Goal: Task Accomplishment & Management: Manage account settings

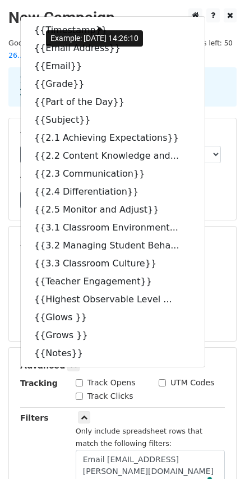
select select "Email"
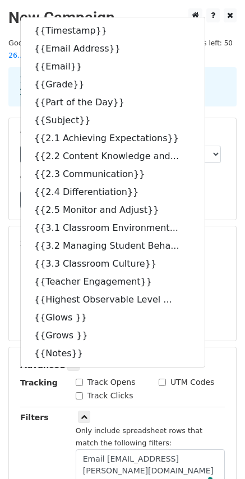
click at [57, 411] on div "Filters" at bounding box center [39, 451] width 55 height 81
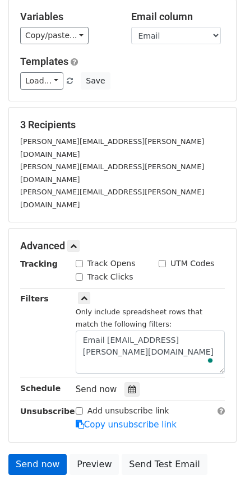
scroll to position [157, 0]
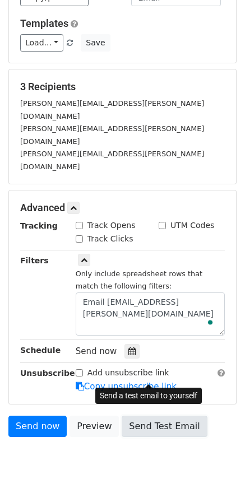
click at [150, 416] on link "Send Test Email" at bounding box center [164, 426] width 85 height 21
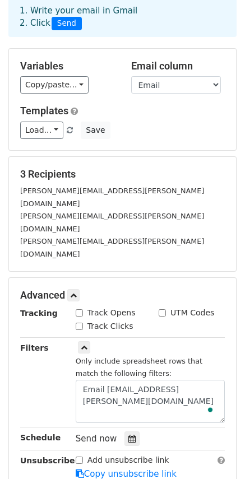
scroll to position [0, 0]
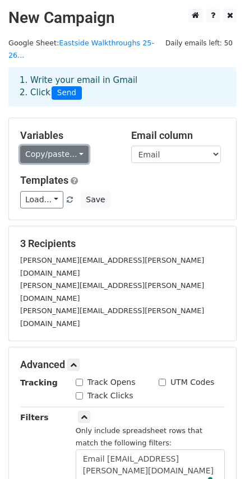
click at [73, 146] on link "Copy/paste..." at bounding box center [54, 154] width 68 height 17
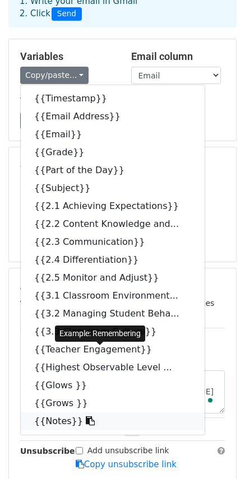
scroll to position [112, 0]
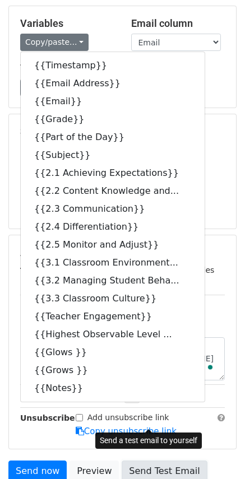
click at [137, 461] on link "Send Test Email" at bounding box center [164, 471] width 85 height 21
click at [139, 461] on link "Send Test Email" at bounding box center [164, 471] width 85 height 21
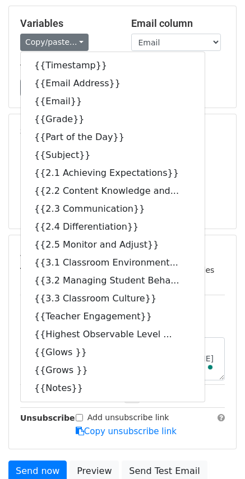
click at [202, 82] on div "Load... No templates saved Save" at bounding box center [122, 87] width 221 height 17
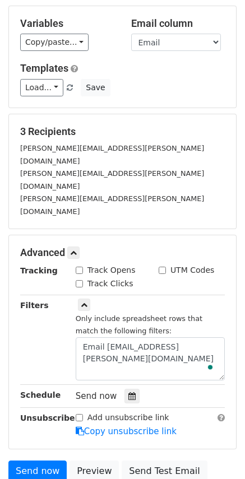
click at [164, 63] on div "Templates Load... No templates saved Save" at bounding box center [122, 79] width 221 height 34
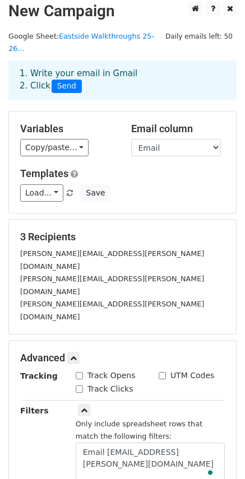
scroll to position [0, 0]
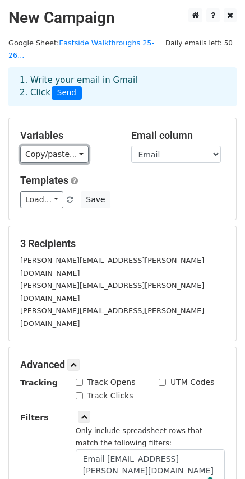
click at [71, 146] on link "Copy/paste..." at bounding box center [54, 154] width 68 height 17
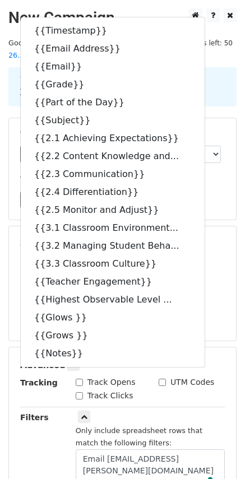
click at [228, 191] on div "Load... No templates saved Save" at bounding box center [122, 199] width 221 height 17
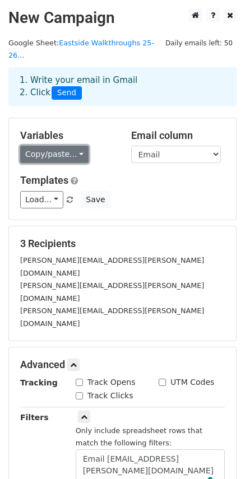
click at [73, 146] on link "Copy/paste..." at bounding box center [54, 154] width 68 height 17
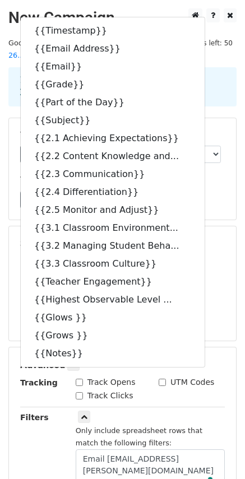
click at [206, 290] on div "3 Recipients valerie.svoboda@clevelandisd.org monique.mcgathon@clevelandisd.org…" at bounding box center [122, 284] width 228 height 116
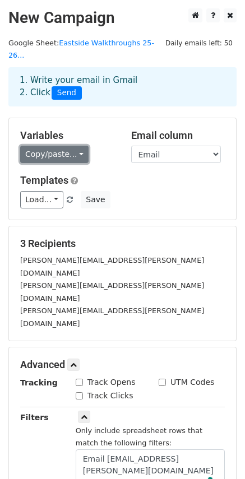
click at [69, 146] on link "Copy/paste..." at bounding box center [54, 154] width 68 height 17
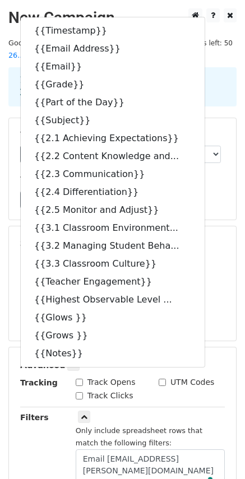
click at [215, 191] on div "Load... No templates saved Save" at bounding box center [122, 199] width 221 height 17
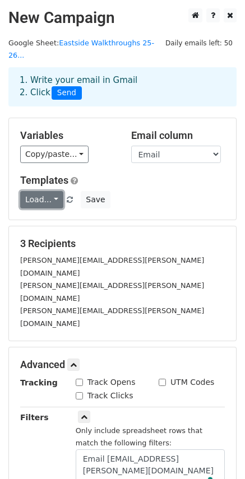
click at [40, 191] on link "Load..." at bounding box center [41, 199] width 43 height 17
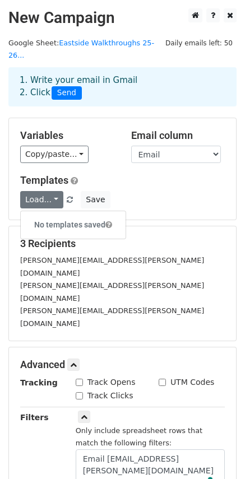
click at [152, 191] on div "Load... No templates saved Save" at bounding box center [122, 199] width 221 height 17
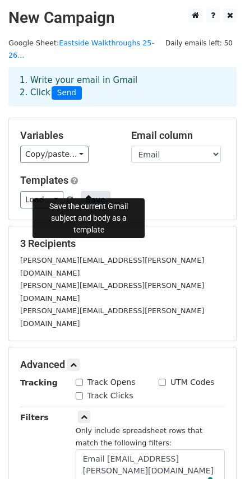
click at [90, 191] on button "Save" at bounding box center [95, 199] width 29 height 17
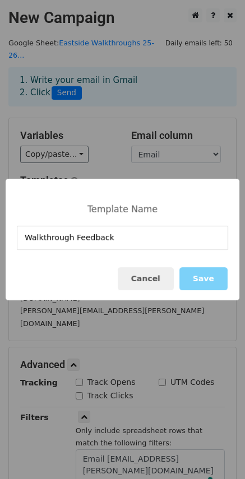
type input "Walkthrough Feedback"
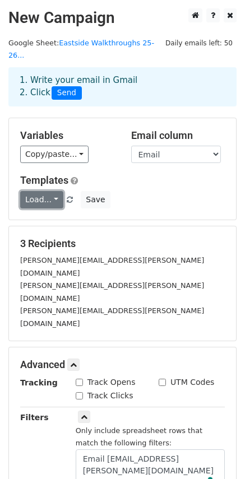
click at [48, 191] on link "Load..." at bounding box center [41, 199] width 43 height 17
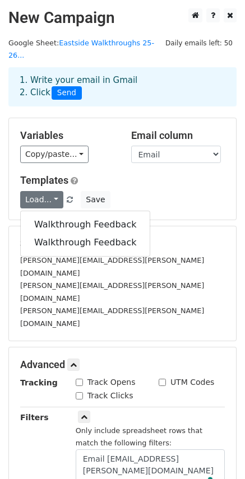
drag, startPoint x: 159, startPoint y: 188, endPoint x: 156, endPoint y: 183, distance: 5.8
click at [159, 191] on div "Load... Walkthrough Feedback Walkthrough Feedback Save" at bounding box center [122, 199] width 221 height 17
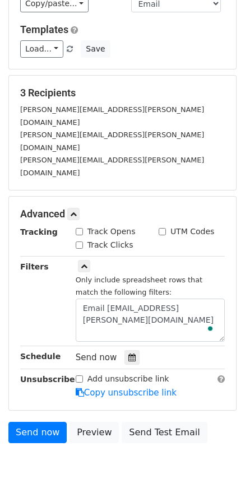
scroll to position [157, 0]
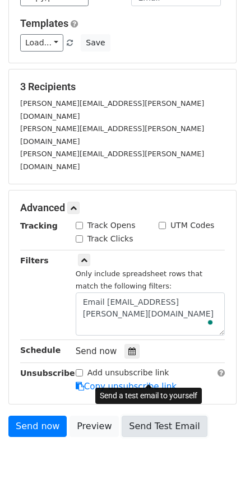
click at [143, 416] on link "Send Test Email" at bounding box center [164, 426] width 85 height 21
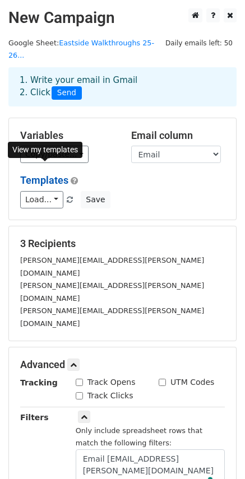
scroll to position [0, 0]
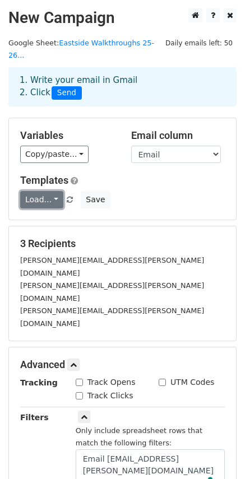
click at [47, 191] on link "Load..." at bounding box center [41, 199] width 43 height 17
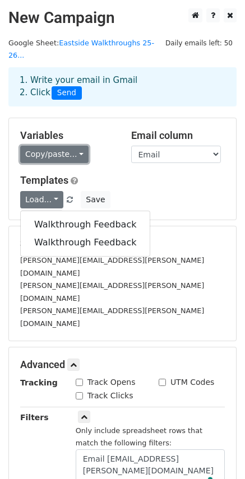
click at [75, 146] on link "Copy/paste..." at bounding box center [54, 154] width 68 height 17
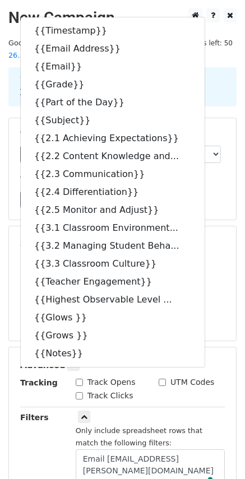
click at [158, 411] on div "Only include spreadsheet rows that match the following filters: Email Address=j…" at bounding box center [150, 451] width 166 height 81
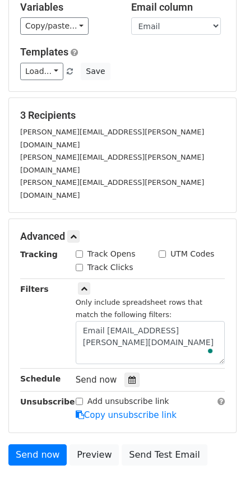
scroll to position [157, 0]
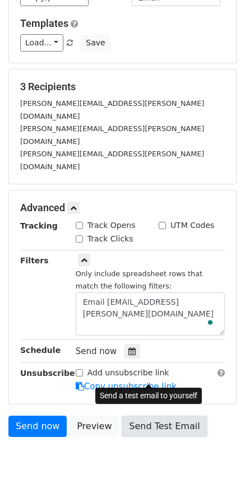
click at [139, 416] on link "Send Test Email" at bounding box center [164, 426] width 85 height 21
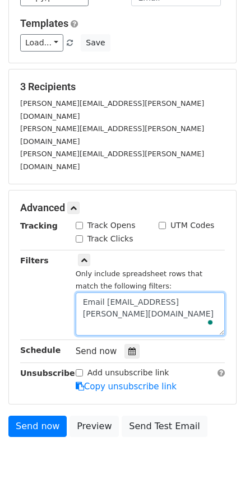
drag, startPoint x: 115, startPoint y: 261, endPoint x: 170, endPoint y: 264, distance: 55.0
click at [170, 293] on textarea "Email Address=janna.richmond@clevelandisd.org" at bounding box center [150, 314] width 149 height 43
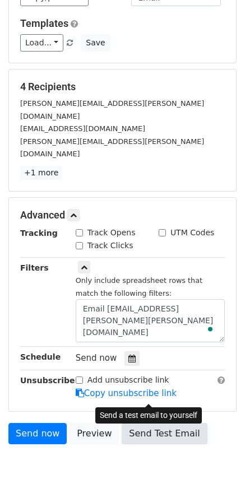
click at [140, 423] on link "Send Test Email" at bounding box center [164, 433] width 85 height 21
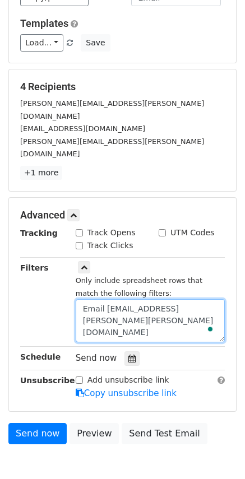
drag, startPoint x: 116, startPoint y: 281, endPoint x: 155, endPoint y: 277, distance: 39.4
click at [155, 299] on textarea "Email Address=rehn.keeton@clevelandisd.org" at bounding box center [150, 320] width 149 height 43
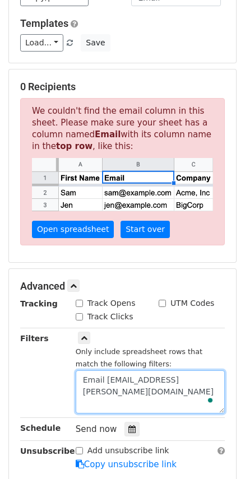
type textarea "Email Address=Janna.richmond@clevelandisd.org"
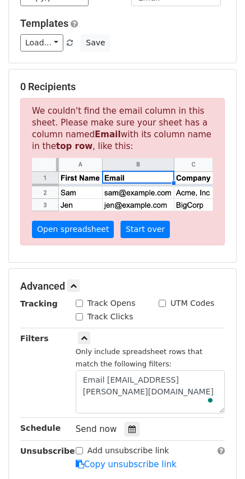
click at [50, 384] on div "Filters" at bounding box center [39, 372] width 55 height 81
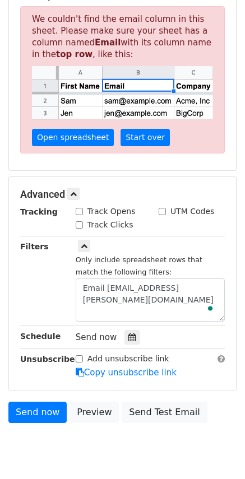
scroll to position [272, 0]
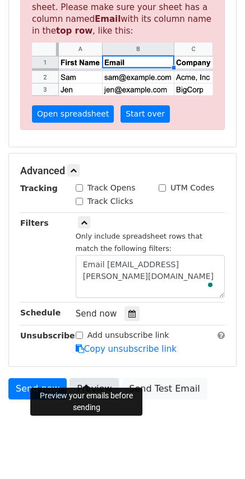
click at [85, 378] on link "Preview" at bounding box center [93, 388] width 49 height 21
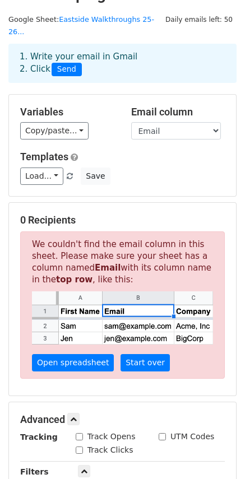
scroll to position [0, 0]
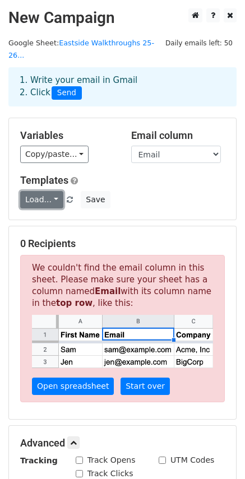
click at [49, 191] on link "Load..." at bounding box center [41, 199] width 43 height 17
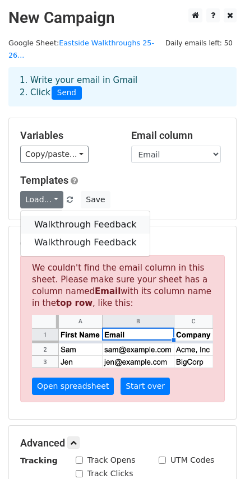
click at [62, 216] on link "Walkthrough Feedback" at bounding box center [85, 225] width 129 height 18
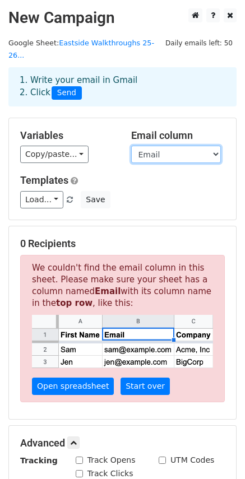
click at [167, 146] on select "Timestamp Email Address Email Grade Part of the Day Subject 2.1 Achieving Expec…" at bounding box center [176, 154] width 90 height 17
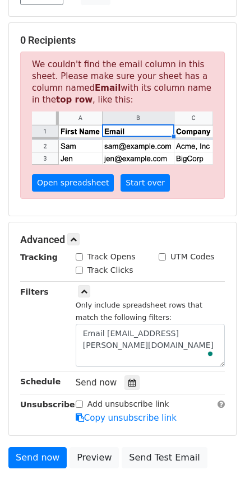
scroll to position [272, 0]
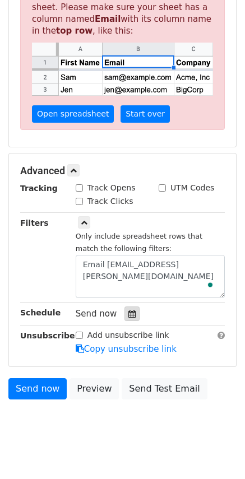
click at [128, 310] on icon at bounding box center [131, 314] width 7 height 8
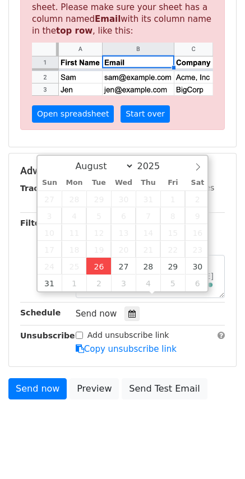
type input "2025-08-26 12:14"
type input "14"
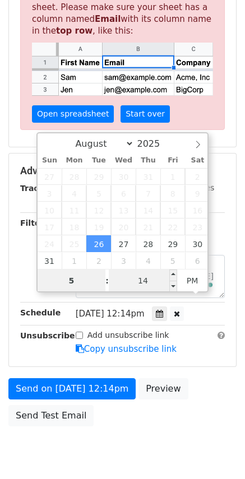
type input "5"
type input "2025-08-26 17:14"
type input "05"
click at [150, 280] on input "14" at bounding box center [143, 281] width 68 height 22
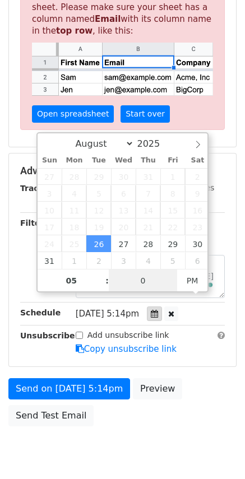
type input "00"
type input "2025-08-26 17:00"
click at [134, 418] on body "New Campaign Daily emails left: 50 Google Sheet: Eastside Walkthroughs 25-26...…" at bounding box center [122, 106] width 245 height 741
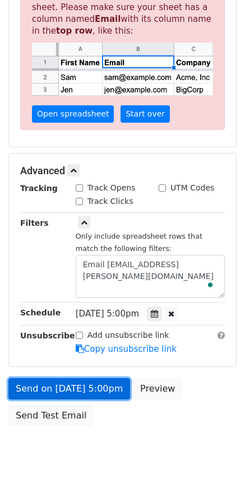
click at [80, 378] on link "Send on Aug 26 at 5:00pm" at bounding box center [69, 388] width 122 height 21
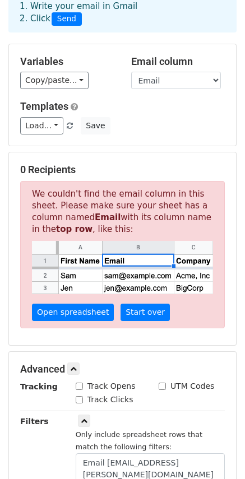
scroll to position [0, 0]
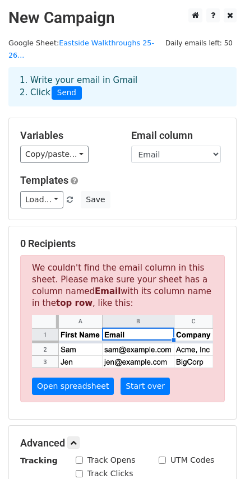
click at [162, 200] on div "Variables Copy/paste... {{Timestamp}} {{Email Address}} {{Email}} {{Grade}} {{P…" at bounding box center [122, 168] width 227 height 101
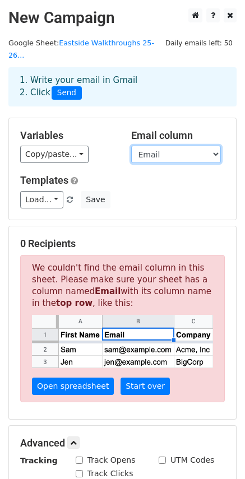
click at [152, 146] on select "Timestamp Email Address Email Grade Part of the Day Subject 2.1 Achieving Expec…" at bounding box center [176, 154] width 90 height 17
click at [131, 146] on select "Timestamp Email Address Email Grade Part of the Day Subject 2.1 Achieving Expec…" at bounding box center [176, 154] width 90 height 17
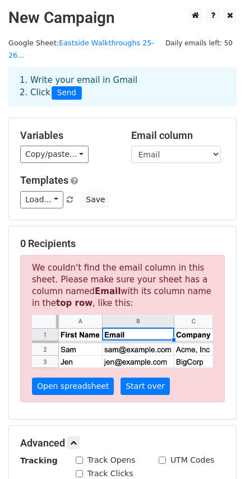
click at [155, 191] on div "Load... Walkthrough Feedback Walkthrough Feedback Save" at bounding box center [122, 199] width 221 height 17
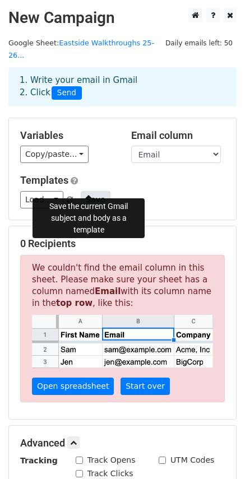
click at [88, 191] on button "Save" at bounding box center [95, 199] width 29 height 17
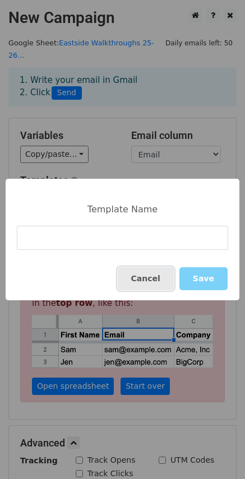
click at [144, 280] on button "Cancel" at bounding box center [146, 278] width 56 height 23
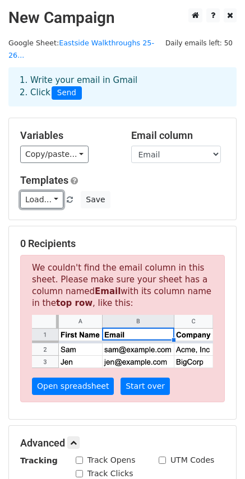
drag, startPoint x: 48, startPoint y: 191, endPoint x: 43, endPoint y: 201, distance: 11.8
click at [47, 192] on link "Load..." at bounding box center [41, 199] width 43 height 17
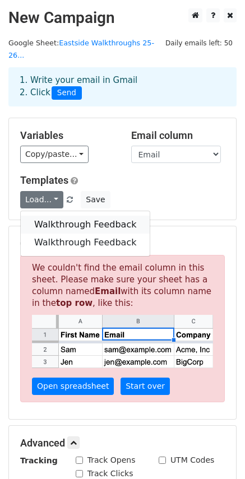
click at [47, 216] on link "Walkthrough Feedback" at bounding box center [85, 225] width 129 height 18
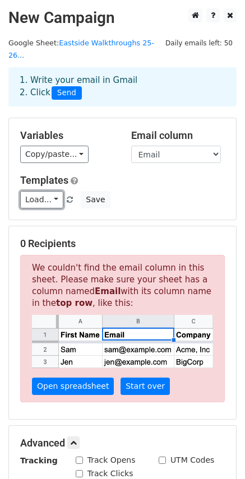
drag, startPoint x: 48, startPoint y: 188, endPoint x: 49, endPoint y: 211, distance: 23.6
click at [47, 191] on link "Load..." at bounding box center [41, 199] width 43 height 17
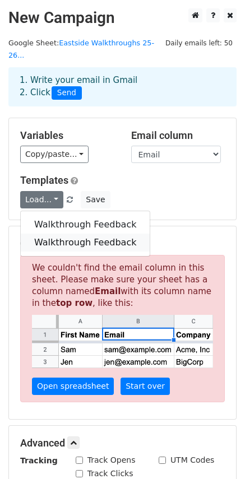
click at [48, 234] on link "Walkthrough Feedback" at bounding box center [85, 243] width 129 height 18
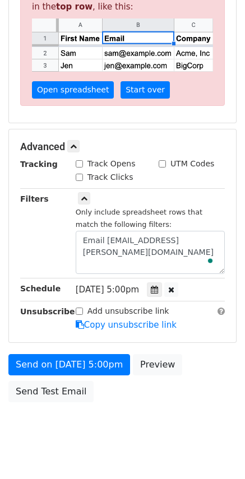
scroll to position [299, 0]
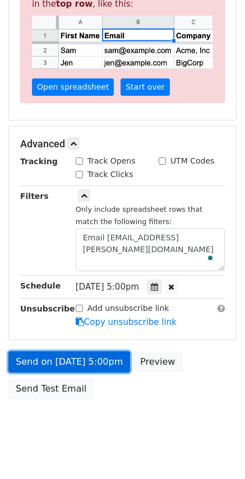
click at [77, 351] on link "Send on Aug 26 at 5:00pm" at bounding box center [69, 361] width 122 height 21
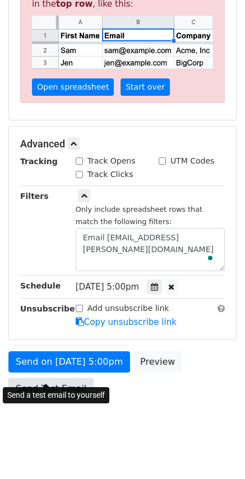
click at [43, 378] on link "Send Test Email" at bounding box center [50, 388] width 85 height 21
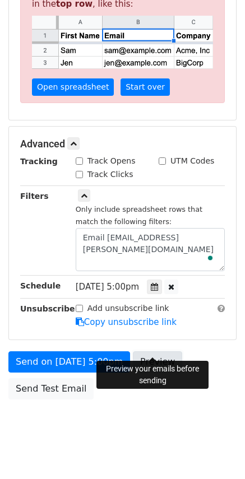
click at [148, 351] on link "Preview" at bounding box center [157, 361] width 49 height 21
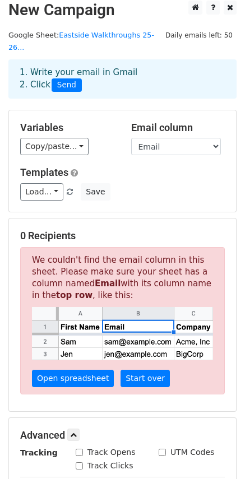
scroll to position [0, 0]
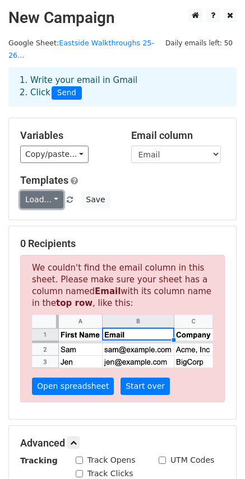
click at [55, 191] on link "Load..." at bounding box center [41, 199] width 43 height 17
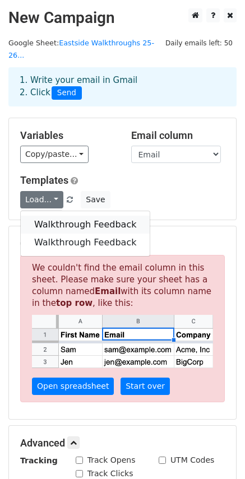
click at [54, 216] on link "Walkthrough Feedback" at bounding box center [85, 225] width 129 height 18
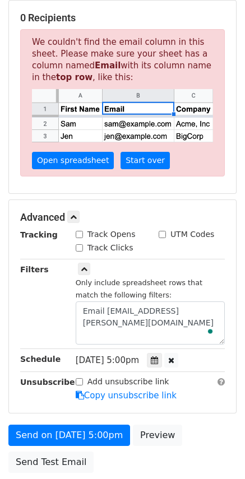
scroll to position [299, 0]
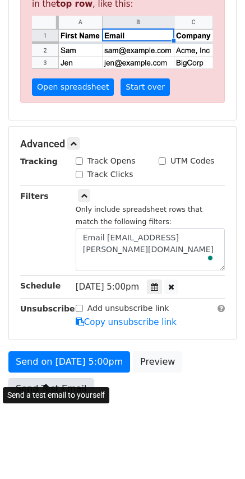
click at [54, 378] on link "Send Test Email" at bounding box center [50, 388] width 85 height 21
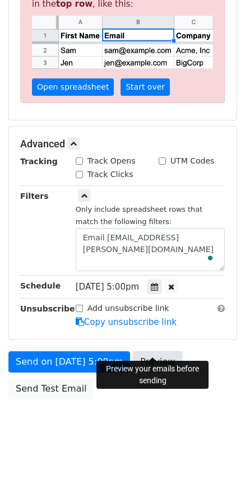
click at [159, 351] on link "Preview" at bounding box center [157, 361] width 49 height 21
click at [151, 351] on link "Preview" at bounding box center [157, 361] width 49 height 21
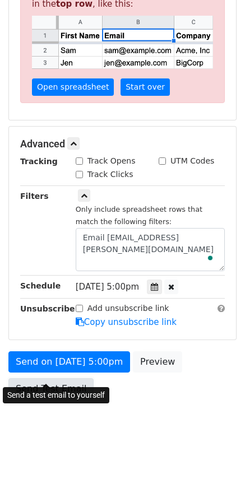
click at [62, 378] on link "Send Test Email" at bounding box center [50, 388] width 85 height 21
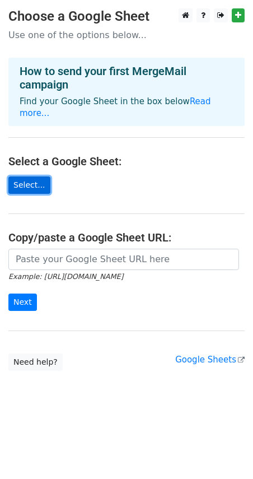
click at [33, 177] on link "Select..." at bounding box center [29, 185] width 42 height 17
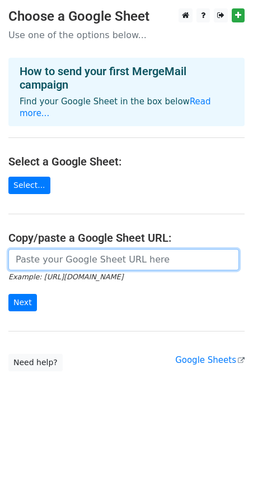
click at [81, 253] on input "url" at bounding box center [123, 259] width 231 height 21
paste input "https://docs.google.com/spreadsheets/d/10iXuSUzpvbtshC79LnwLY1quUO2LbwWJx3CoDNd…"
type input "https://docs.google.com/spreadsheets/d/10iXuSUzpvbtshC79LnwLY1quUO2LbwWJx3CoDNd…"
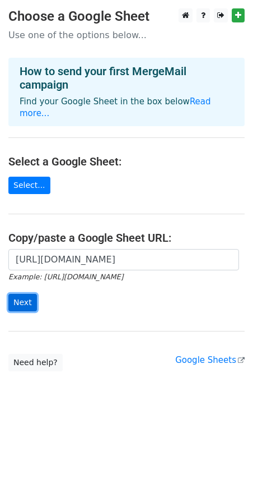
click at [22, 294] on input "Next" at bounding box center [22, 302] width 29 height 17
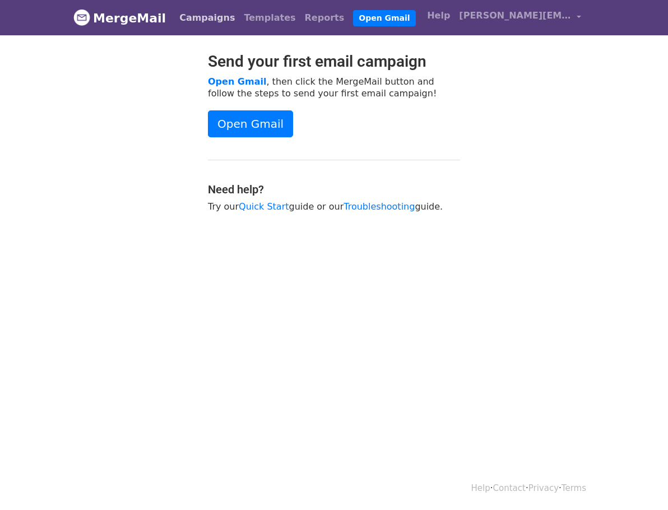
click at [175, 21] on link "Campaigns" at bounding box center [207, 18] width 64 height 22
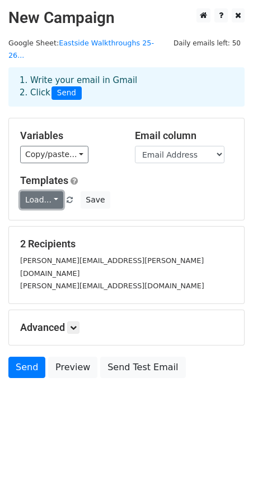
click at [51, 191] on link "Load..." at bounding box center [41, 199] width 43 height 17
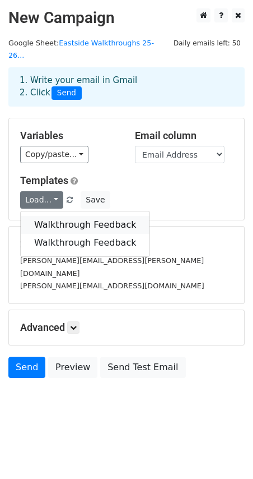
click at [47, 216] on link "Walkthrough Feedback" at bounding box center [85, 225] width 129 height 18
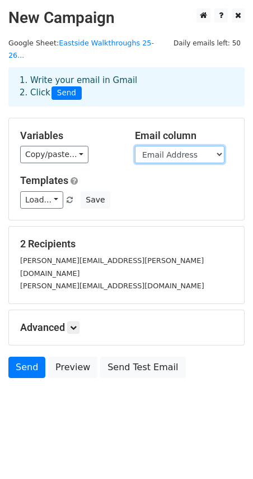
click at [174, 146] on select "Timestamp Email Address Email Grade Part of the Day Subject 2.1 Achieving Expec…" at bounding box center [180, 154] width 90 height 17
select select "Email"
click at [135, 146] on select "Timestamp Email Address Email Grade Part of the Day Subject 2.1 Achieving Expec…" at bounding box center [180, 154] width 90 height 17
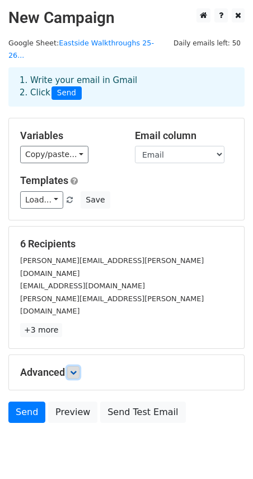
click at [77, 369] on icon at bounding box center [73, 372] width 7 height 7
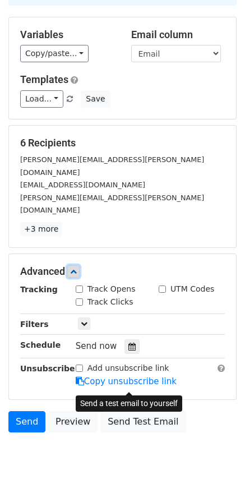
scroll to position [109, 0]
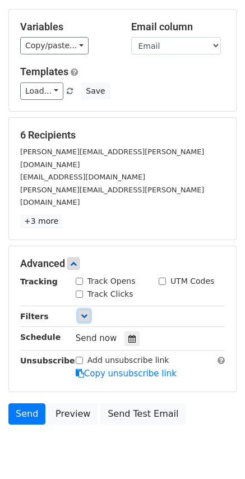
click at [85, 312] on icon at bounding box center [84, 315] width 7 height 7
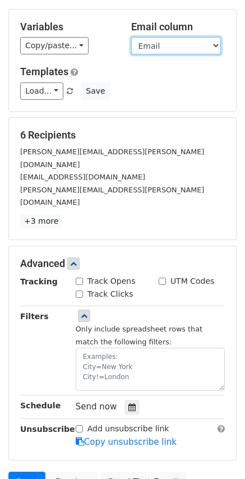
click at [159, 37] on select "Timestamp Email Address Email Grade Part of the Day Subject 2.1 Achieving Expec…" at bounding box center [176, 45] width 90 height 17
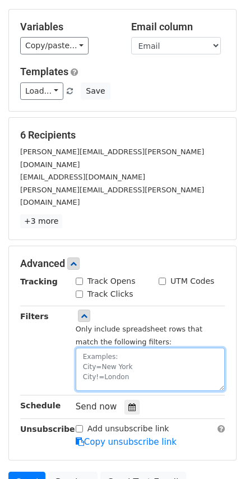
click at [89, 347] on textarea at bounding box center [150, 368] width 149 height 43
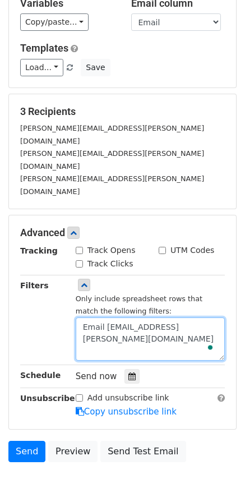
scroll to position [157, 0]
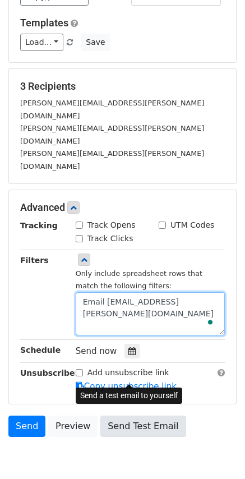
type textarea "Email Address=janna.richmond@clevelandisd.org"
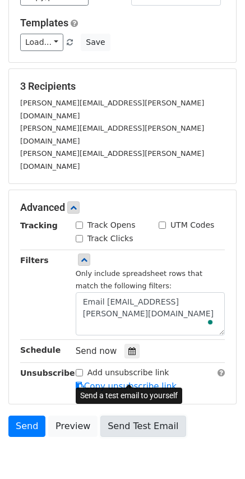
click at [128, 415] on link "Send Test Email" at bounding box center [142, 425] width 85 height 21
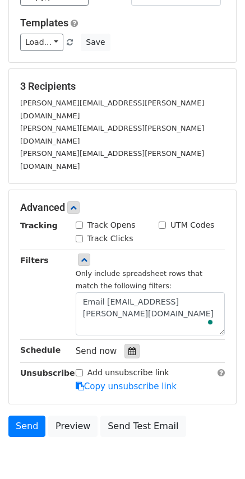
click at [128, 347] on icon at bounding box center [131, 351] width 7 height 8
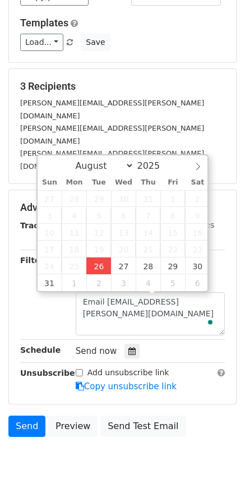
type input "2025-08-26 13:22"
type input "01"
type input "22"
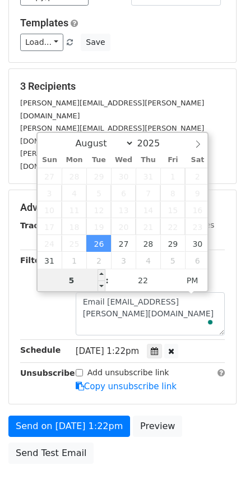
type input "5"
type input "2025-08-26 17:22"
type input "05"
type input "00"
type input "2025-08-26 17:00"
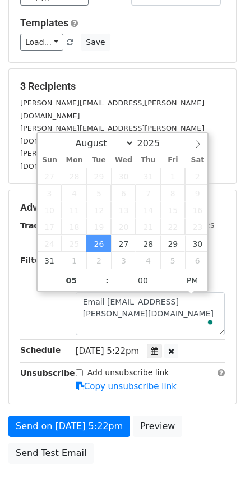
click at [123, 421] on body "New Campaign Daily emails left: 50 Google Sheet: Eastside Walkthroughs 25-26...…" at bounding box center [122, 182] width 245 height 663
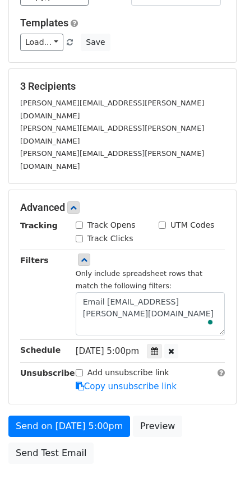
click at [52, 347] on div "Advanced Tracking Track Opens UTM Codes Track Clicks Filters Only include sprea…" at bounding box center [122, 297] width 227 height 214
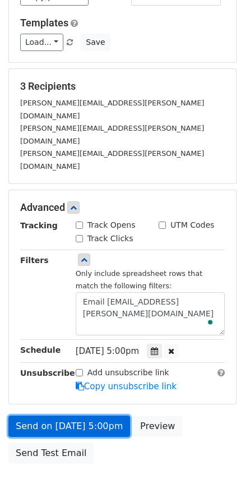
click at [52, 415] on link "Send on Aug 26 at 5:00pm" at bounding box center [69, 425] width 122 height 21
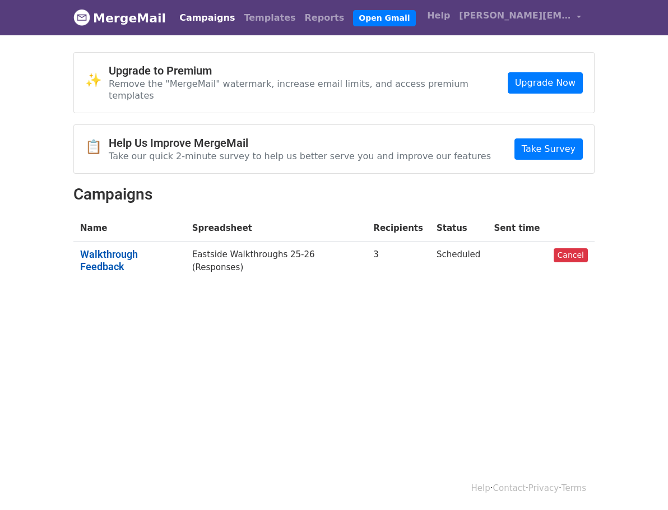
click at [80, 248] on link "Walkthrough Feedback" at bounding box center [129, 260] width 99 height 24
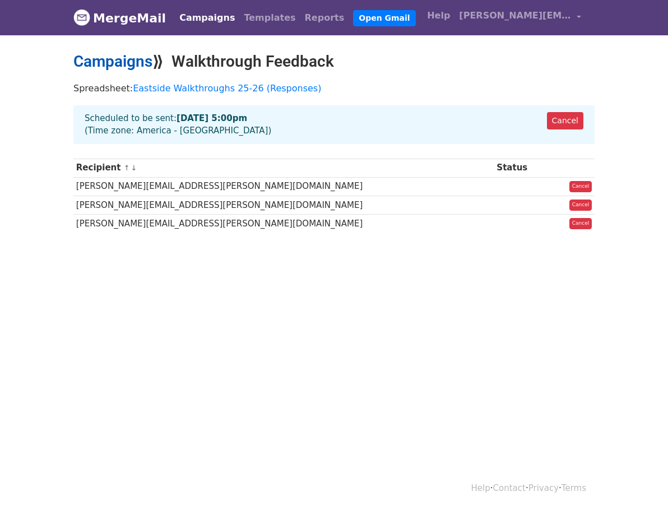
click at [73, 60] on link "Campaigns" at bounding box center [112, 61] width 79 height 18
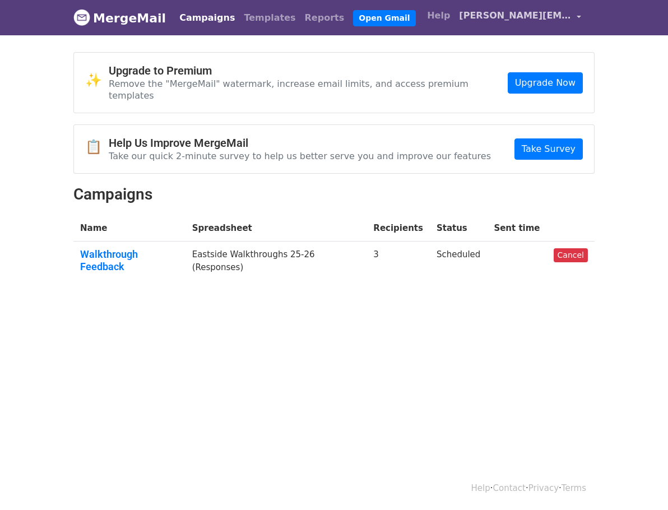
click at [586, 14] on link "[PERSON_NAME][EMAIL_ADDRESS][DOMAIN_NAME]" at bounding box center [519, 17] width 131 height 26
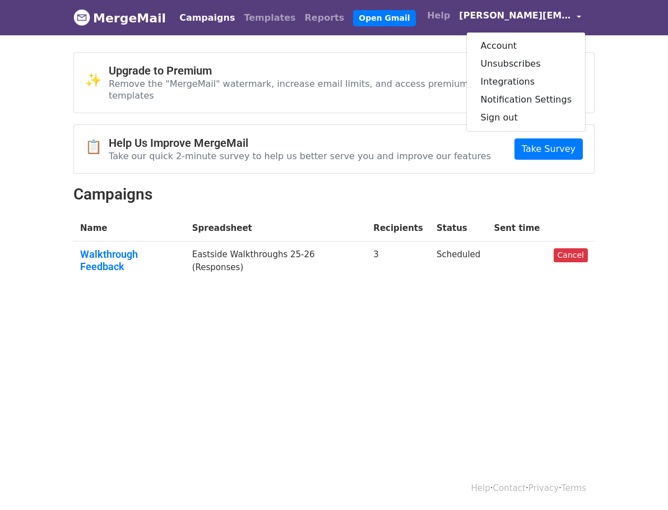
click at [442, 311] on body "MergeMail Campaigns Templates Reports Open Gmail Daily emails left: 50 Help jan…" at bounding box center [334, 168] width 668 height 337
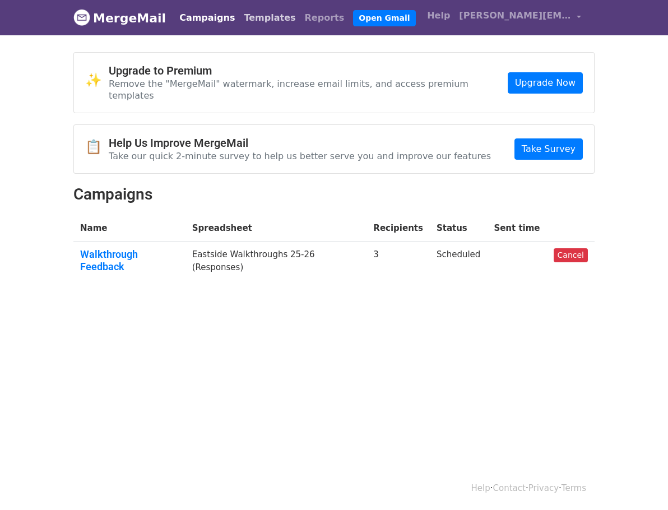
click at [239, 13] on link "Templates" at bounding box center [269, 18] width 61 height 22
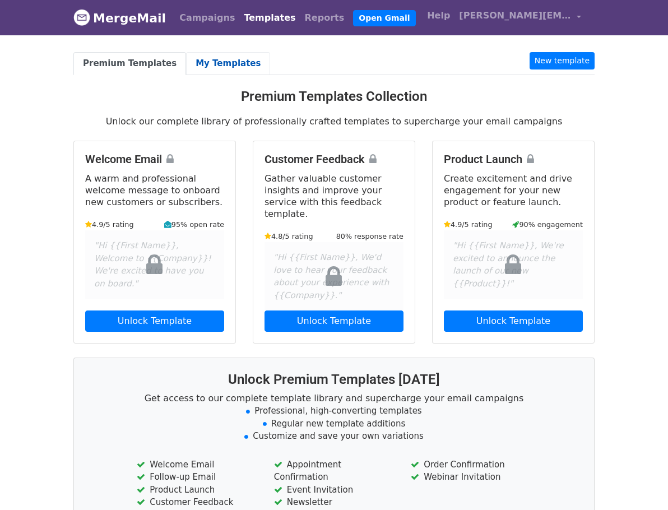
click at [186, 63] on link "My Templates" at bounding box center [228, 63] width 84 height 23
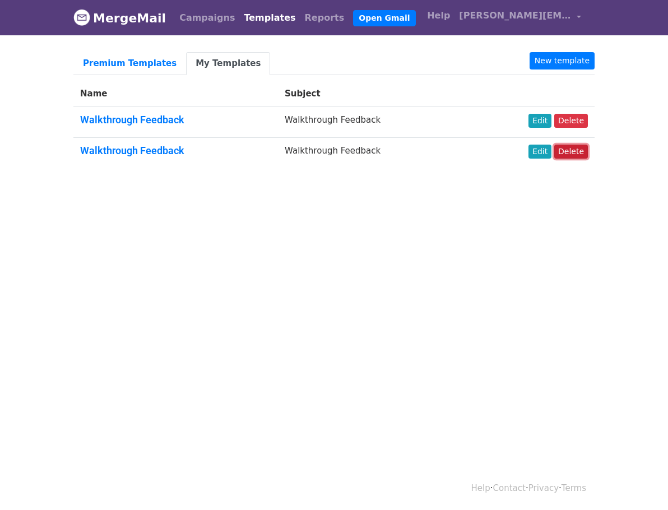
click at [588, 152] on link "Delete" at bounding box center [571, 152] width 34 height 14
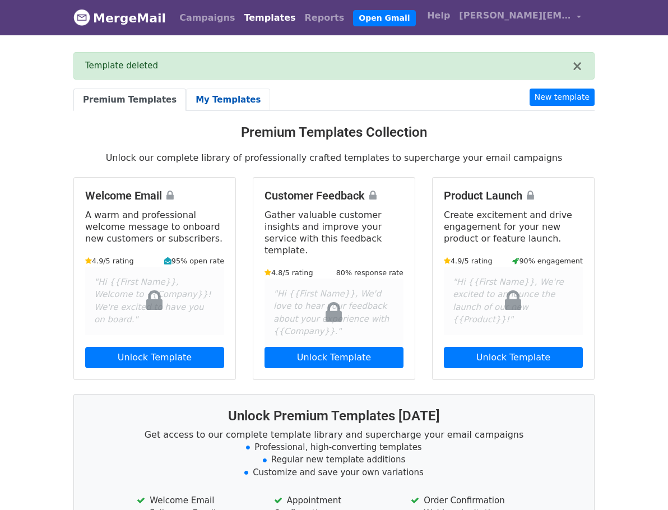
click at [186, 103] on link "My Templates" at bounding box center [228, 100] width 84 height 23
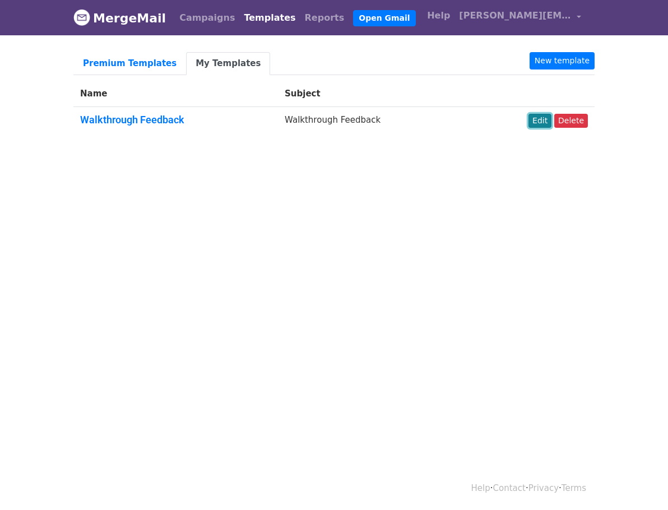
click at [551, 116] on link "Edit" at bounding box center [539, 121] width 23 height 14
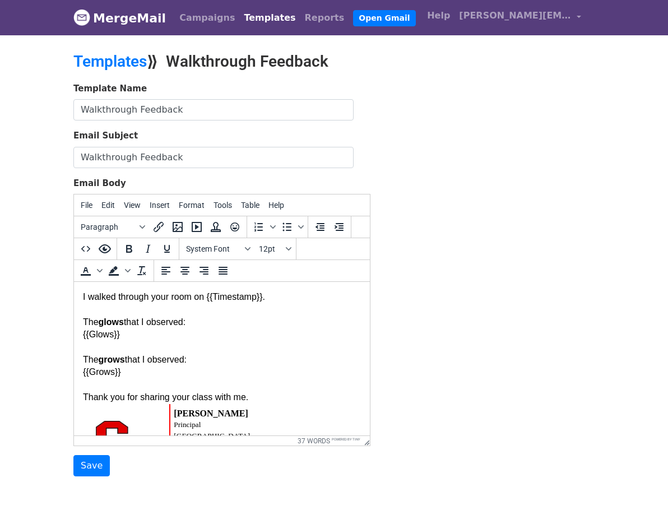
scroll to position [56, 0]
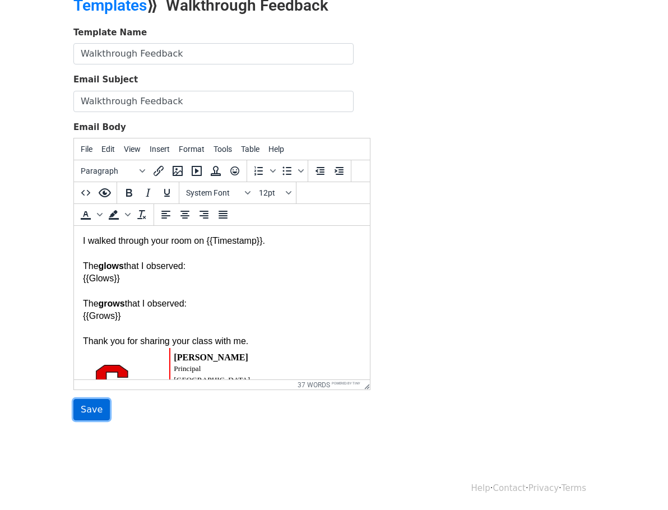
click at [73, 410] on input "Save" at bounding box center [91, 409] width 36 height 21
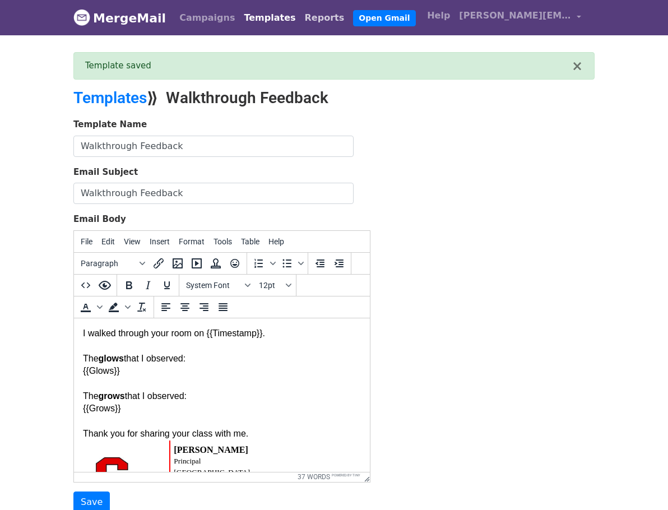
click at [300, 18] on link "Reports" at bounding box center [324, 18] width 49 height 22
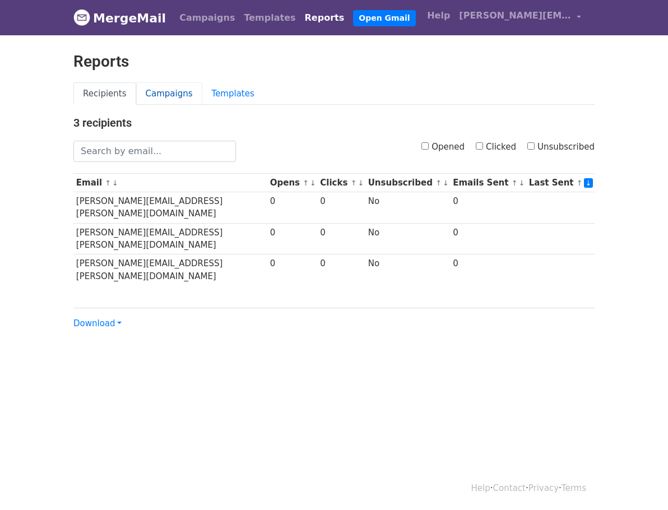
click at [136, 87] on link "Campaigns" at bounding box center [169, 93] width 66 height 23
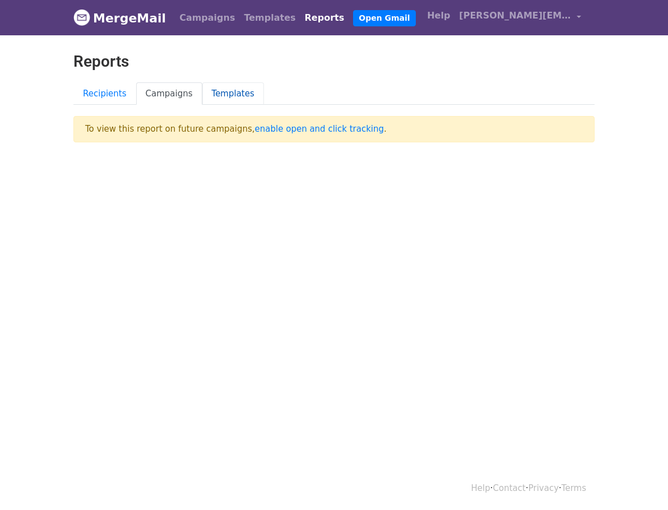
click at [202, 94] on link "Templates" at bounding box center [233, 93] width 62 height 23
click at [255, 129] on link "enable open and click tracking" at bounding box center [319, 129] width 129 height 10
click at [73, 93] on link "Recipients" at bounding box center [104, 93] width 63 height 23
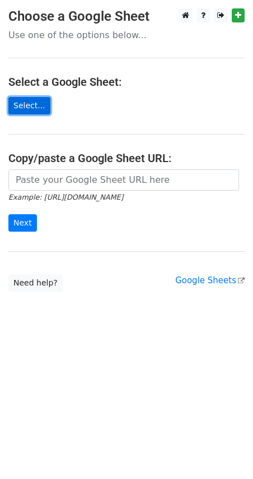
click at [27, 101] on link "Select..." at bounding box center [29, 105] width 42 height 17
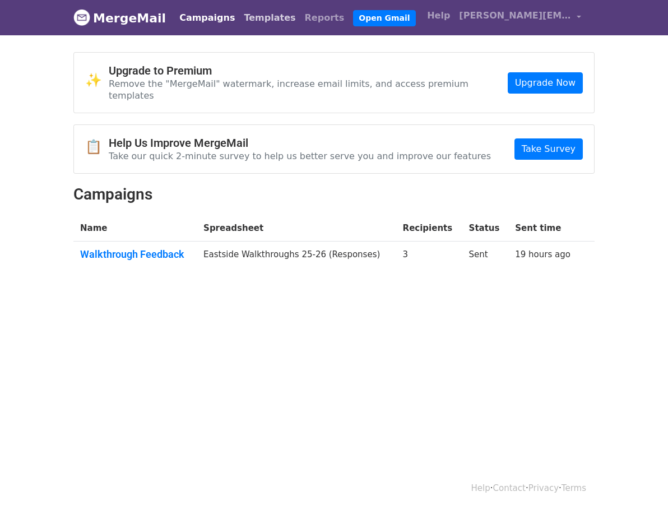
click at [239, 17] on link "Templates" at bounding box center [269, 18] width 61 height 22
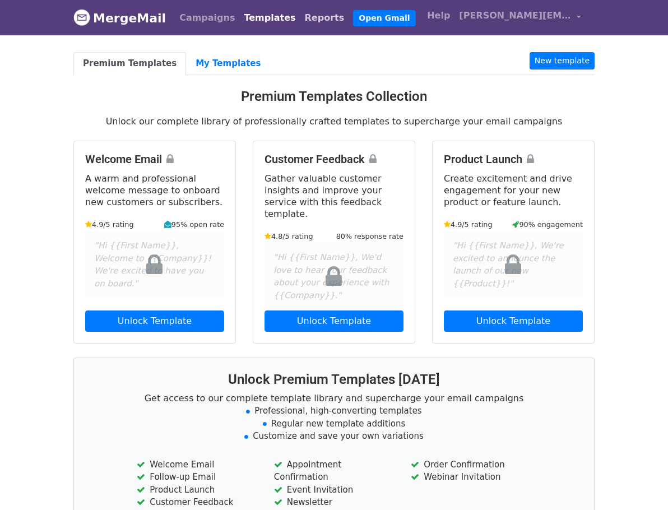
click at [300, 19] on link "Reports" at bounding box center [324, 18] width 49 height 22
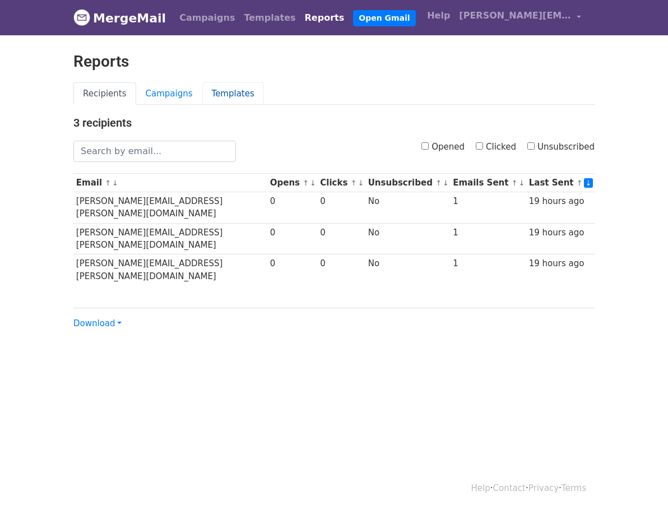
click at [202, 91] on link "Templates" at bounding box center [233, 93] width 62 height 23
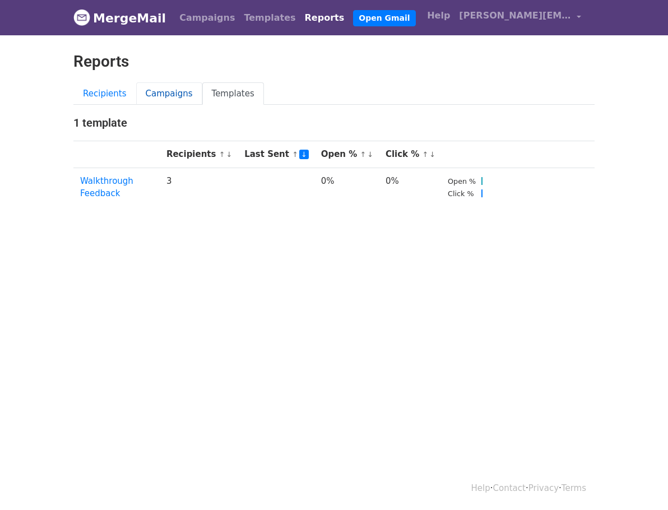
click at [136, 90] on link "Campaigns" at bounding box center [169, 93] width 66 height 23
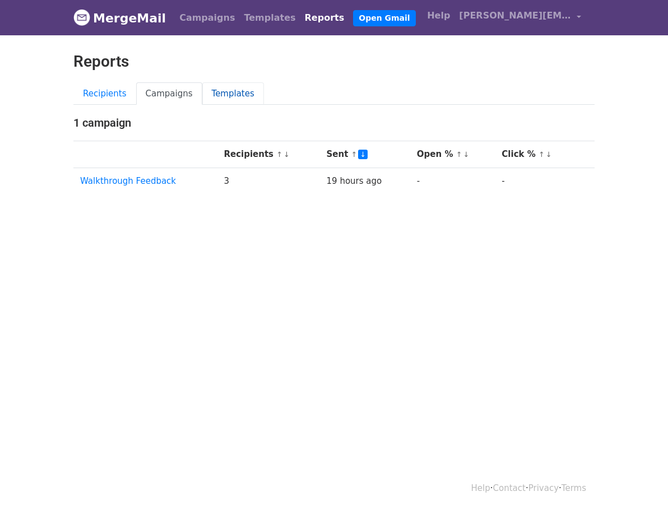
click at [202, 88] on link "Templates" at bounding box center [233, 93] width 62 height 23
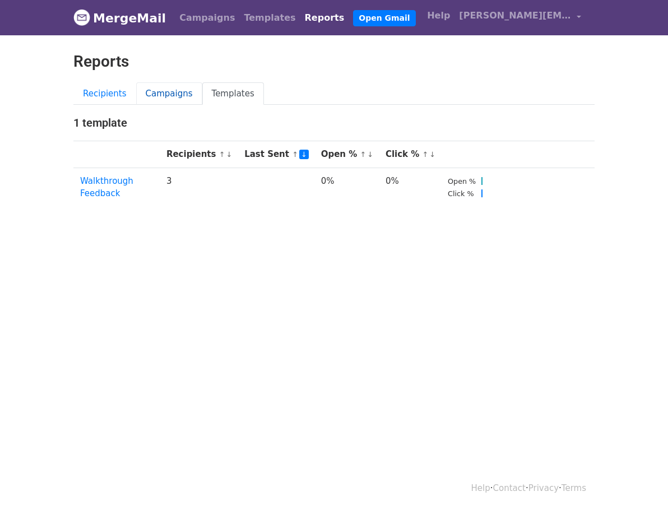
click at [136, 94] on link "Campaigns" at bounding box center [169, 93] width 66 height 23
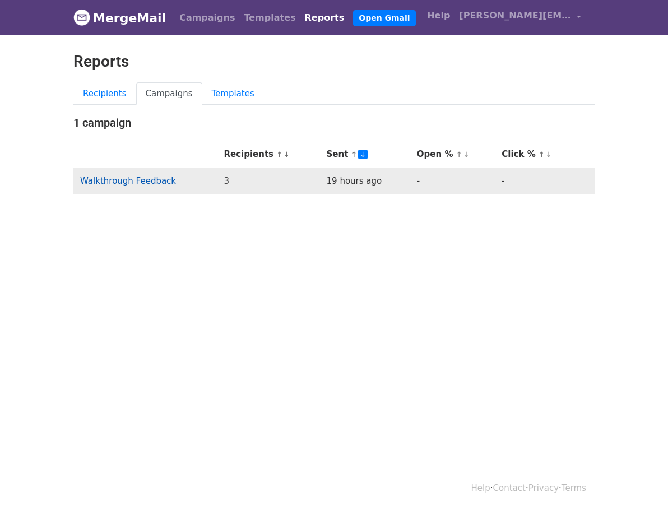
click at [87, 176] on link "Walkthrough Feedback" at bounding box center [128, 181] width 96 height 10
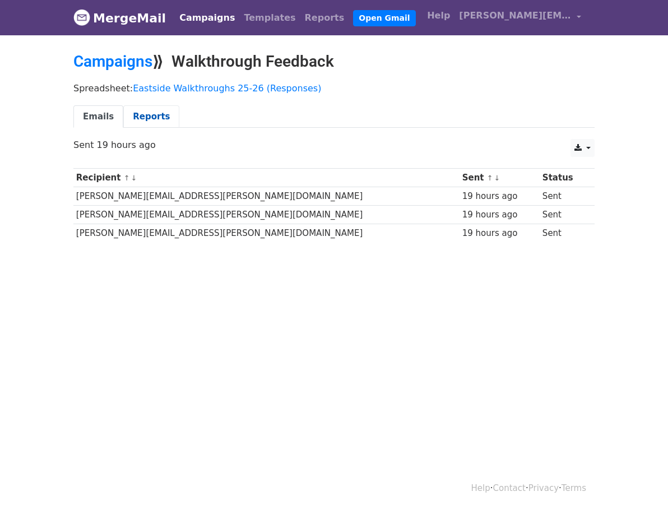
click at [123, 116] on link "Reports" at bounding box center [151, 116] width 56 height 23
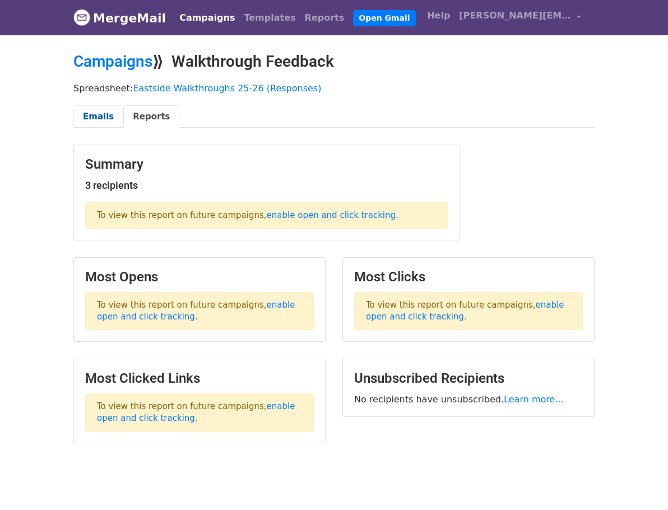
click at [73, 115] on link "Emails" at bounding box center [98, 116] width 50 height 23
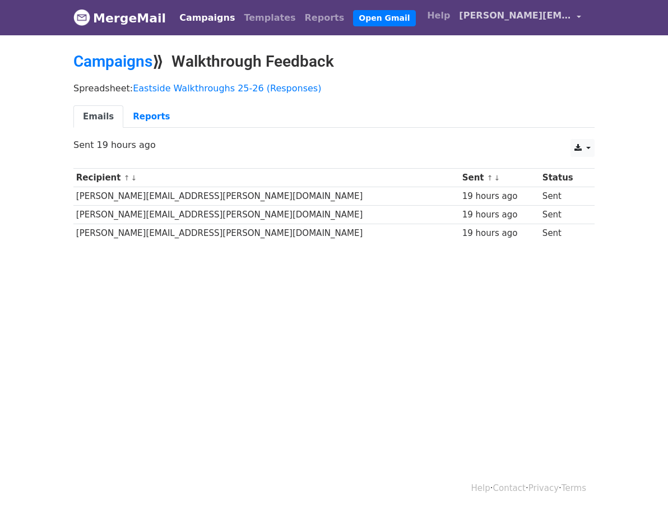
click at [586, 13] on link "[PERSON_NAME][EMAIL_ADDRESS][DOMAIN_NAME]" at bounding box center [519, 17] width 131 height 26
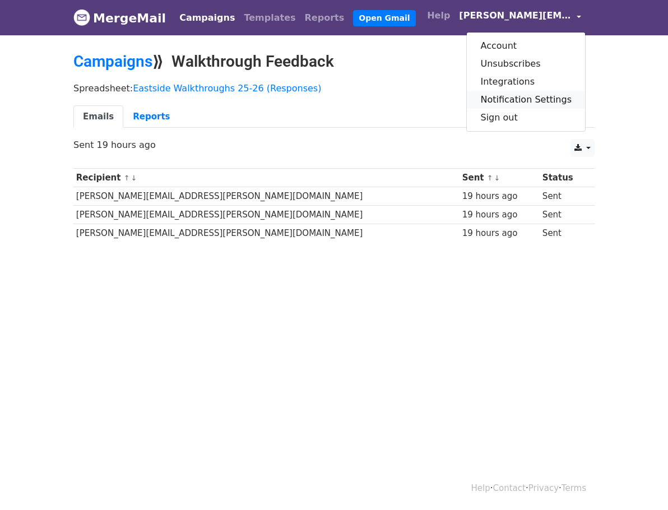
click at [574, 99] on link "Notification Settings" at bounding box center [526, 100] width 118 height 18
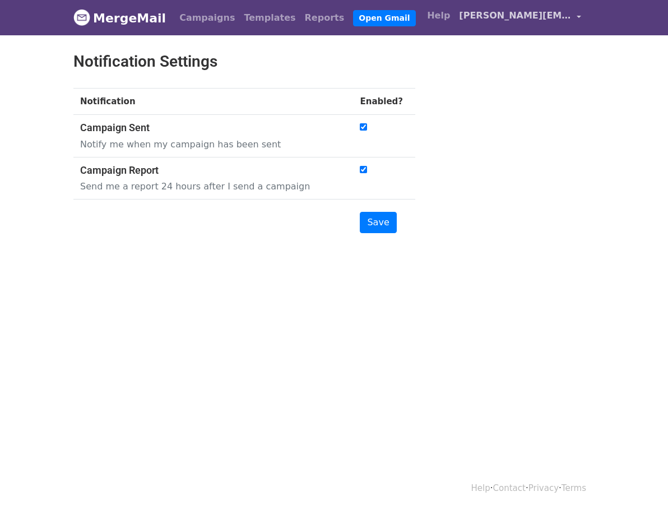
click at [571, 19] on span "[PERSON_NAME][EMAIL_ADDRESS][DOMAIN_NAME]" at bounding box center [515, 15] width 112 height 13
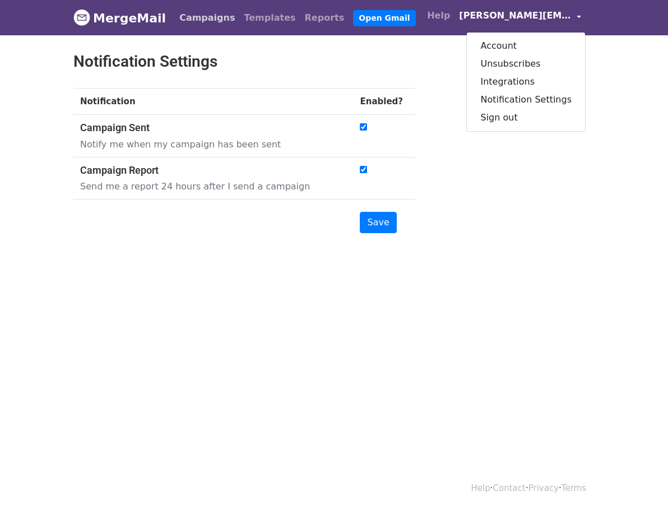
click at [175, 21] on link "Campaigns" at bounding box center [207, 18] width 64 height 22
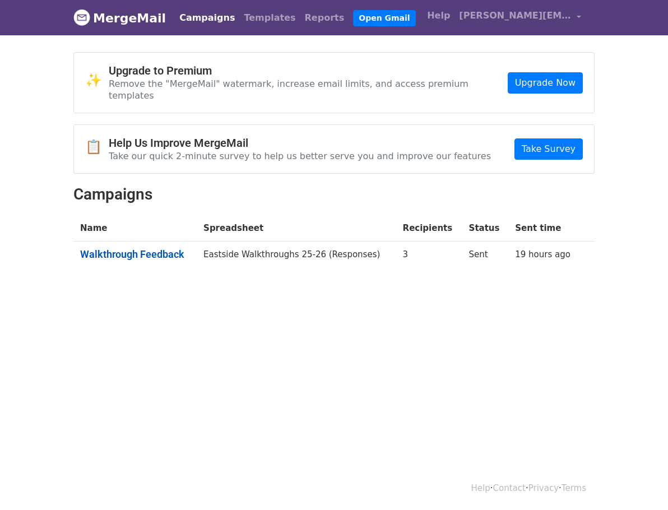
click at [114, 248] on link "Walkthrough Feedback" at bounding box center [135, 254] width 110 height 12
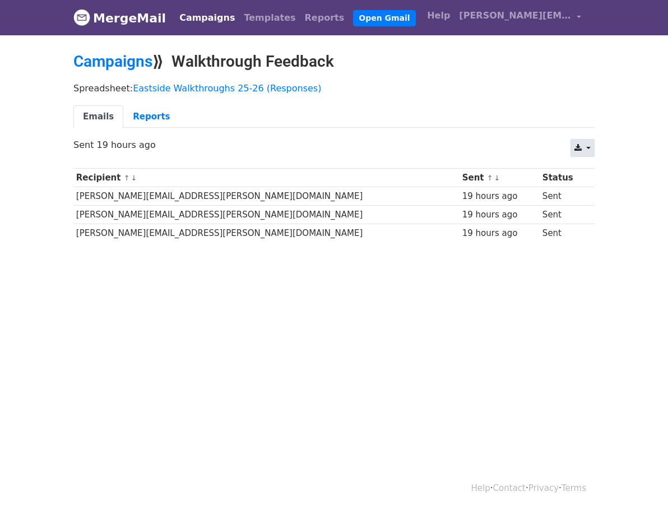
click at [595, 144] on link at bounding box center [583, 148] width 24 height 18
drag, startPoint x: 205, startPoint y: 333, endPoint x: 105, endPoint y: 136, distance: 221.1
click at [203, 324] on html "MergeMail Campaigns Templates Reports Open Gmail Daily emails left: 47 Help jan…" at bounding box center [334, 255] width 668 height 510
click at [123, 115] on link "Reports" at bounding box center [151, 116] width 56 height 23
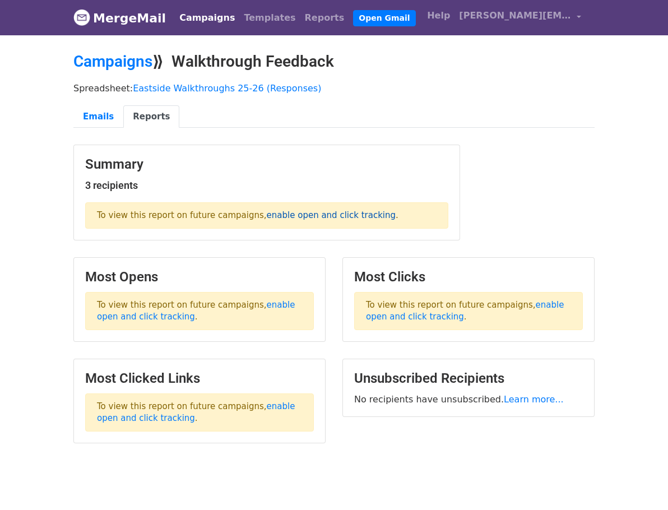
click at [267, 214] on link "enable open and click tracking" at bounding box center [331, 215] width 129 height 10
click at [228, 303] on link "enable open and click tracking" at bounding box center [196, 311] width 198 height 22
click at [73, 116] on link "Emails" at bounding box center [98, 116] width 50 height 23
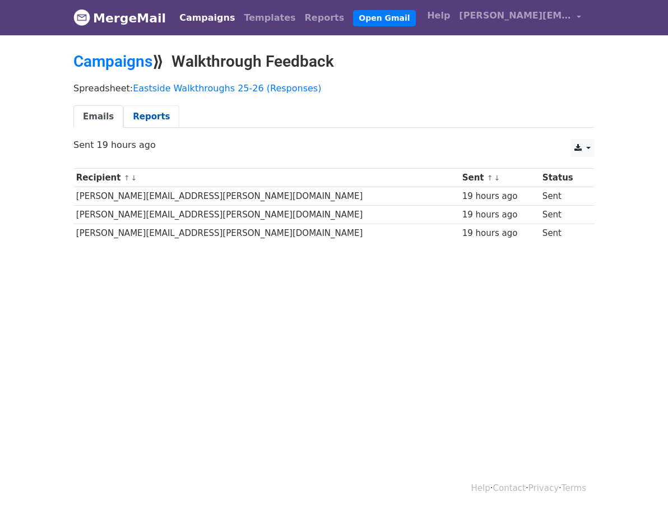
click at [123, 113] on link "Reports" at bounding box center [151, 116] width 56 height 23
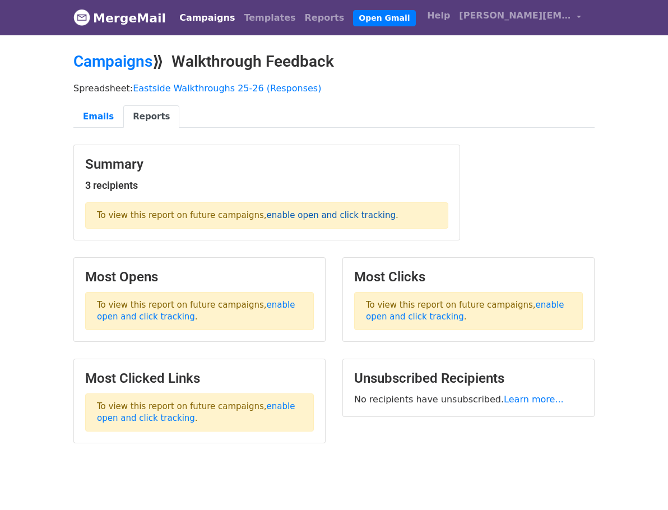
click at [267, 216] on link "enable open and click tracking" at bounding box center [331, 215] width 129 height 10
